Goal: Task Accomplishment & Management: Manage account settings

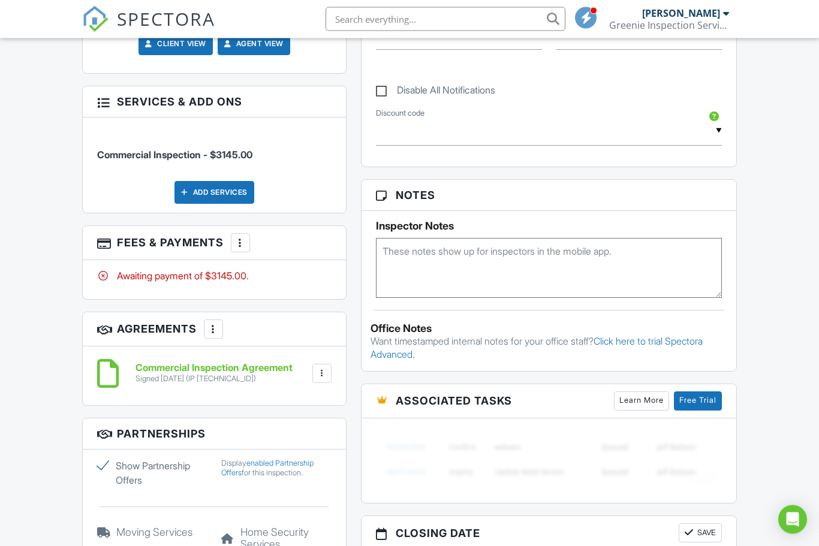
scroll to position [609, 0]
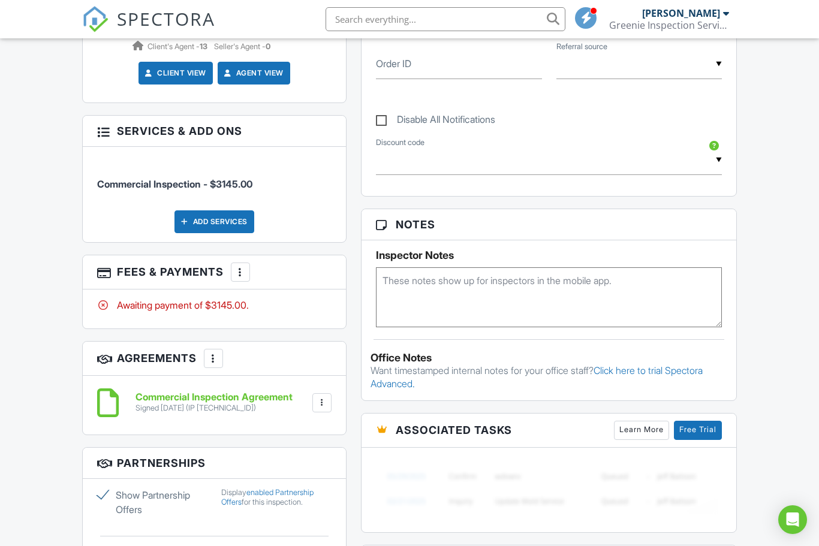
click at [242, 271] on div at bounding box center [240, 272] width 12 height 12
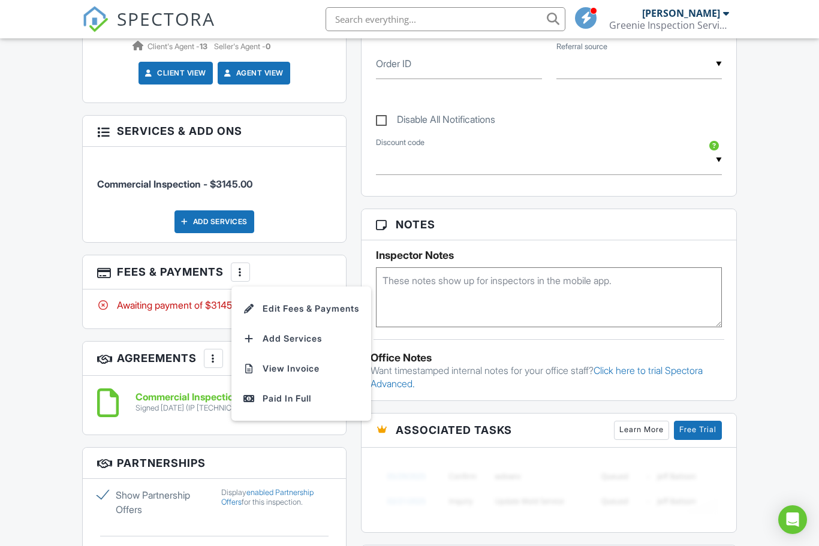
click at [290, 306] on li "Edit Fees & Payments" at bounding box center [300, 309] width 125 height 30
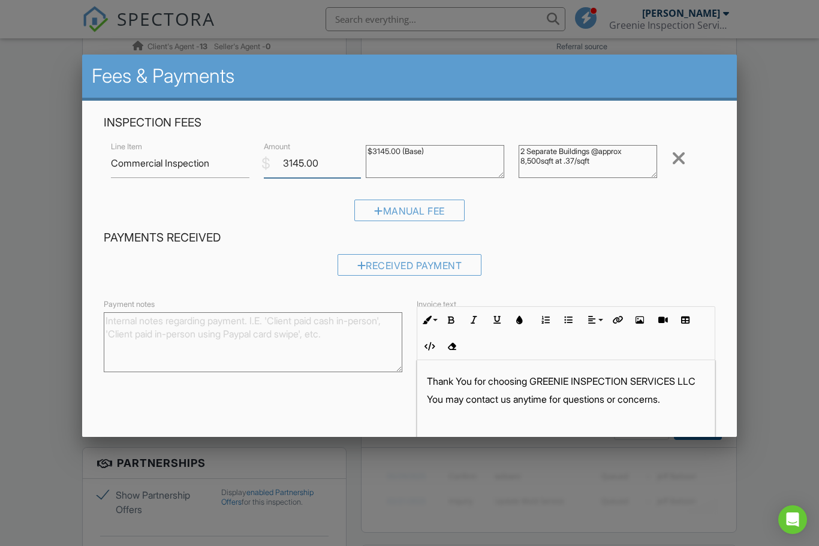
click at [301, 162] on input "3145.00" at bounding box center [312, 163] width 97 height 29
type input "2500.00"
click at [394, 164] on textarea "$3145.00 (Base)" at bounding box center [435, 161] width 138 height 33
type textarea "$2500.00 (Base)"
click at [620, 168] on textarea "2 Separate Buildings @approx 8,500sqft at .37/sqft" at bounding box center [587, 161] width 138 height 33
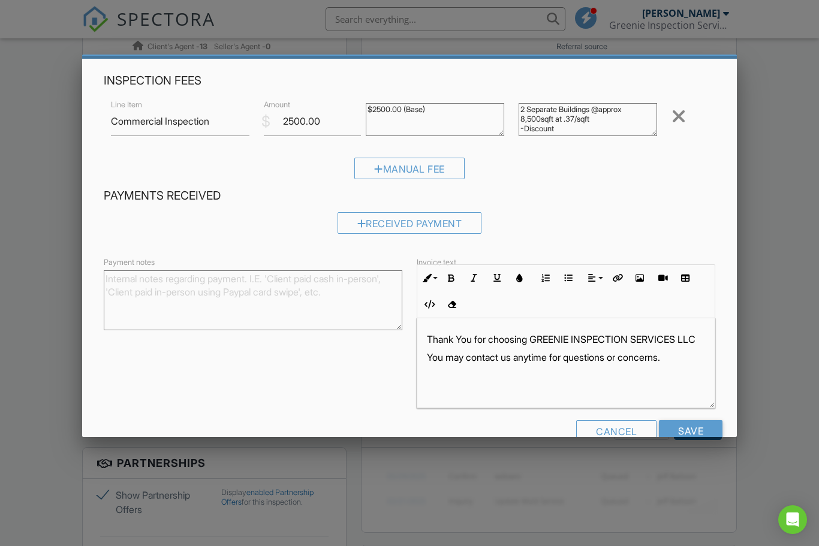
scroll to position [41, 0]
type textarea "2 Separate Buildings @approx 8,500sqft at .37/sqft -Discount"
click at [702, 433] on input "Save" at bounding box center [691, 432] width 64 height 22
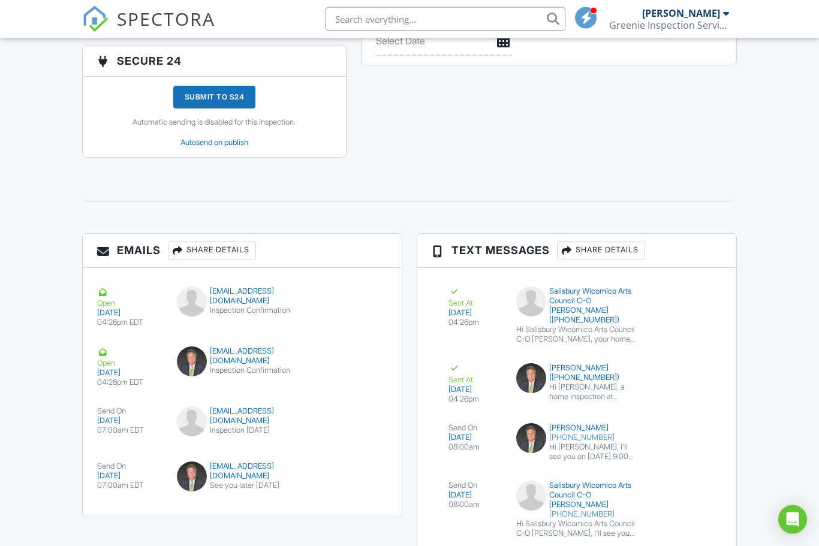
scroll to position [1401, 0]
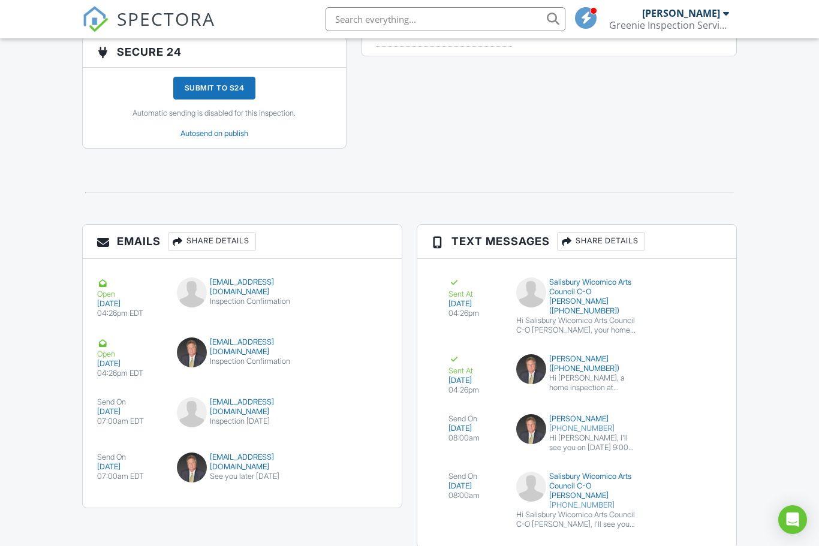
click at [107, 349] on div at bounding box center [103, 343] width 12 height 12
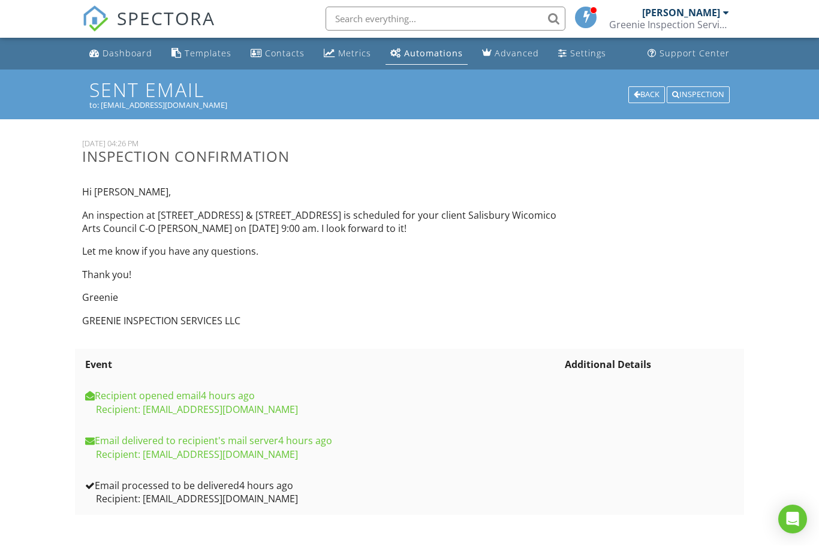
click at [645, 93] on div "Back" at bounding box center [646, 95] width 37 height 17
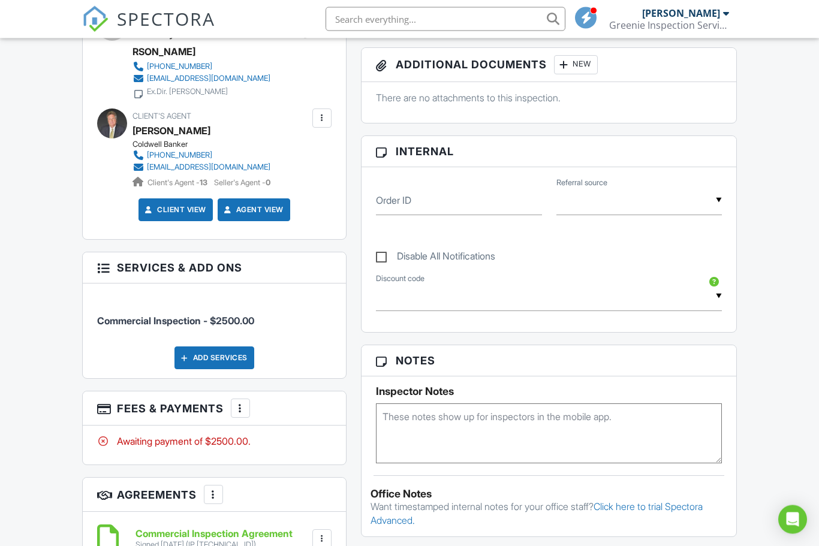
scroll to position [599, 0]
